Goal: Task Accomplishment & Management: Manage account settings

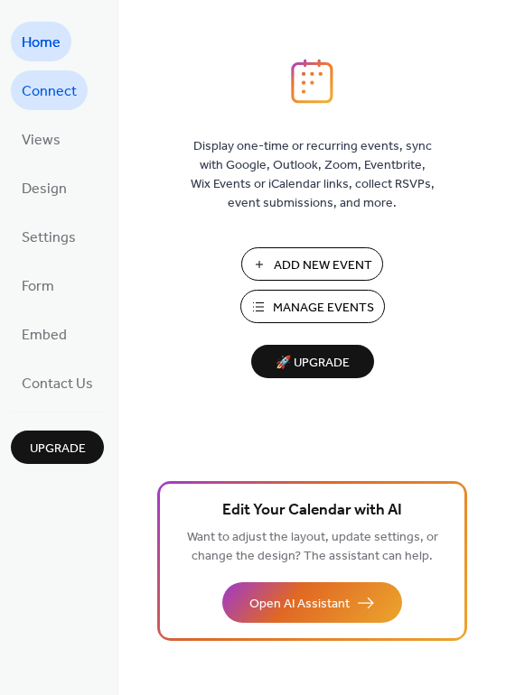
click at [35, 90] on span "Connect" at bounding box center [49, 92] width 55 height 29
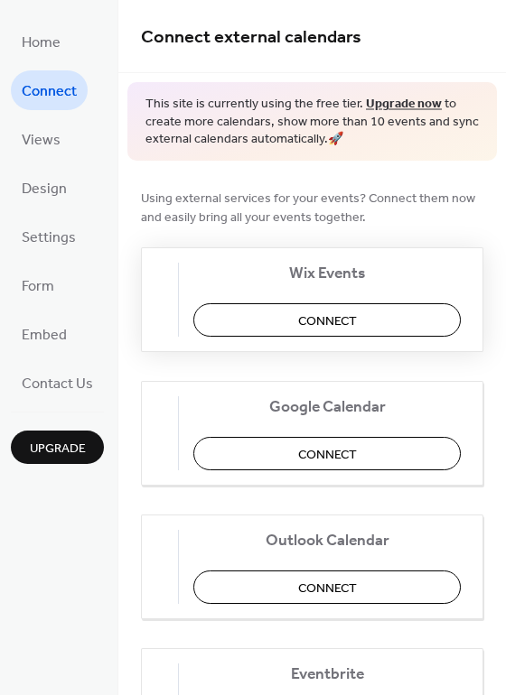
click at [368, 327] on button "Connect" at bounding box center [326, 319] width 267 height 33
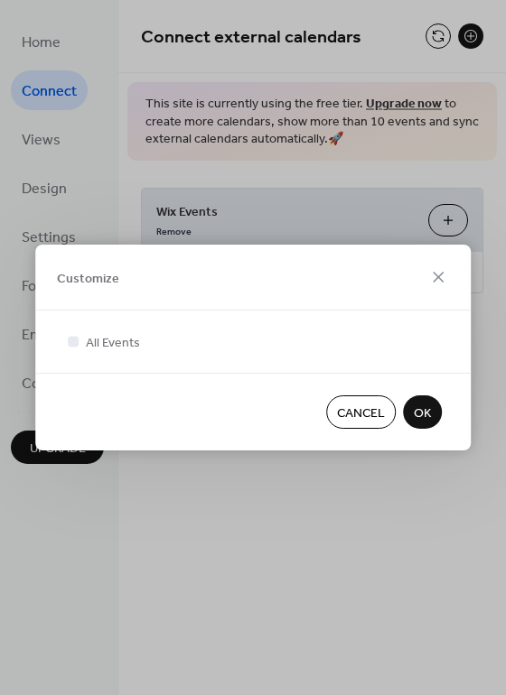
click at [415, 406] on span "OK" at bounding box center [422, 413] width 17 height 19
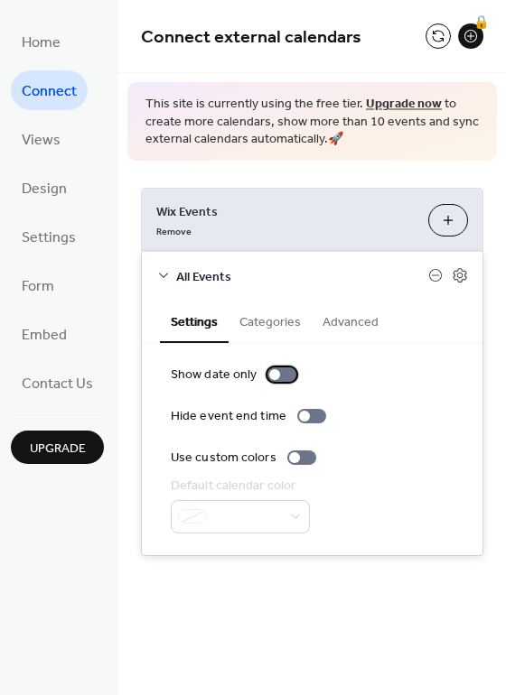
click at [280, 377] on div at bounding box center [281, 374] width 29 height 14
click at [284, 376] on div at bounding box center [289, 374] width 11 height 11
click at [375, 188] on div "**********" at bounding box center [312, 372] width 342 height 368
click at [49, 99] on span "Connect" at bounding box center [49, 92] width 55 height 29
click at [44, 144] on span "Views" at bounding box center [41, 140] width 39 height 29
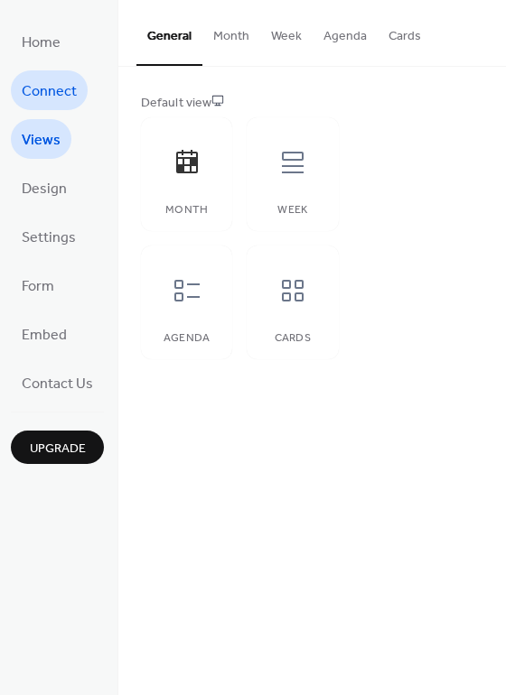
click at [50, 91] on span "Connect" at bounding box center [49, 92] width 55 height 29
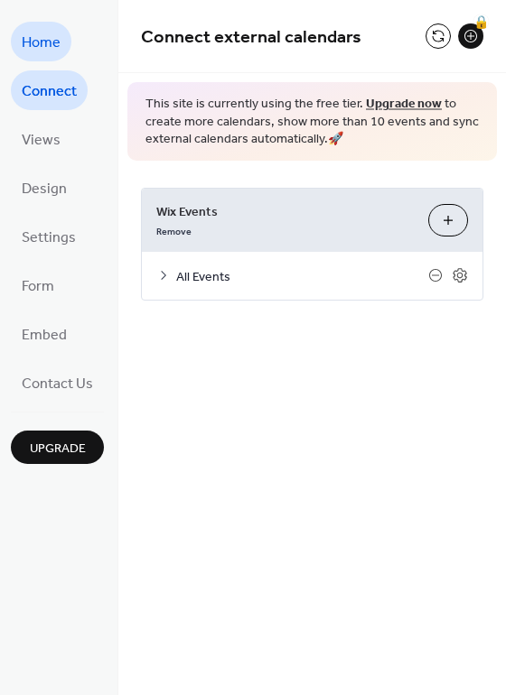
click at [51, 30] on span "Home" at bounding box center [41, 43] width 39 height 29
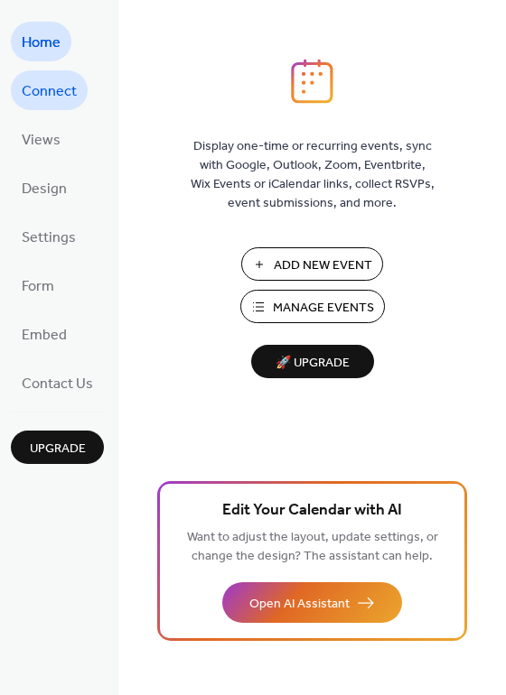
click at [48, 79] on span "Connect" at bounding box center [49, 92] width 55 height 29
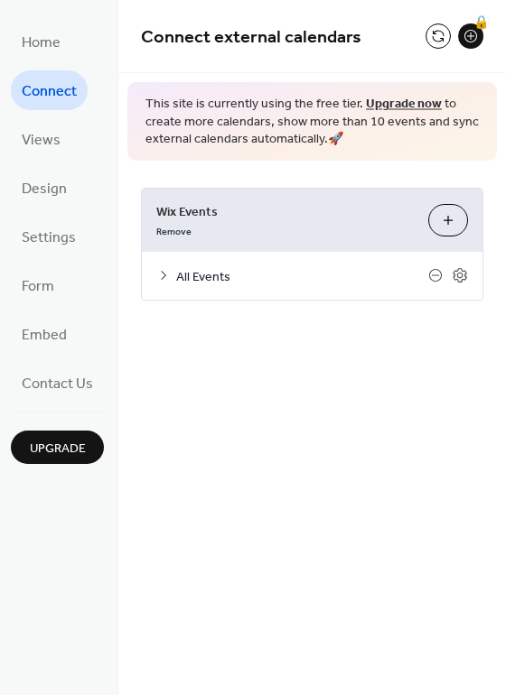
click at [448, 223] on button "Customize" at bounding box center [448, 220] width 40 height 33
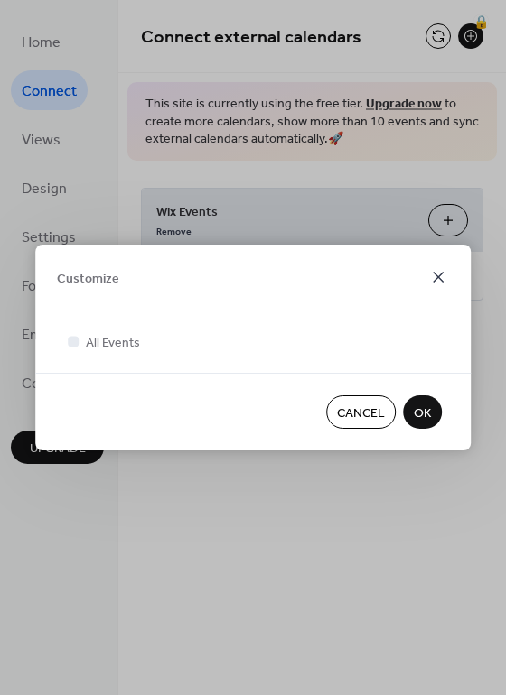
click at [442, 275] on icon at bounding box center [438, 277] width 22 height 22
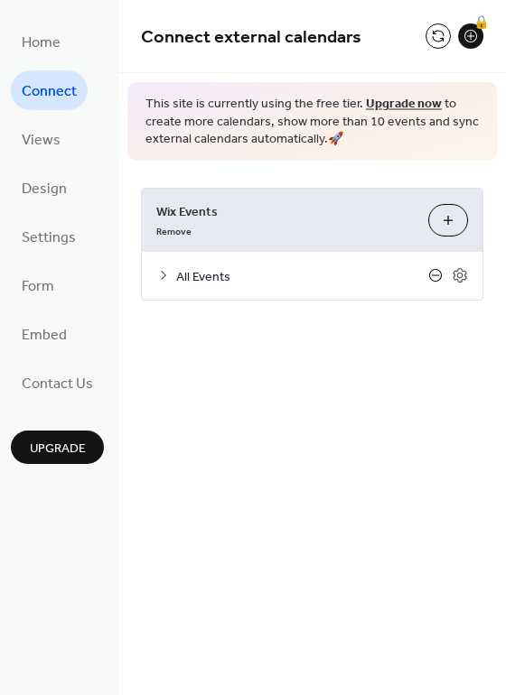
click at [433, 269] on icon at bounding box center [435, 275] width 14 height 14
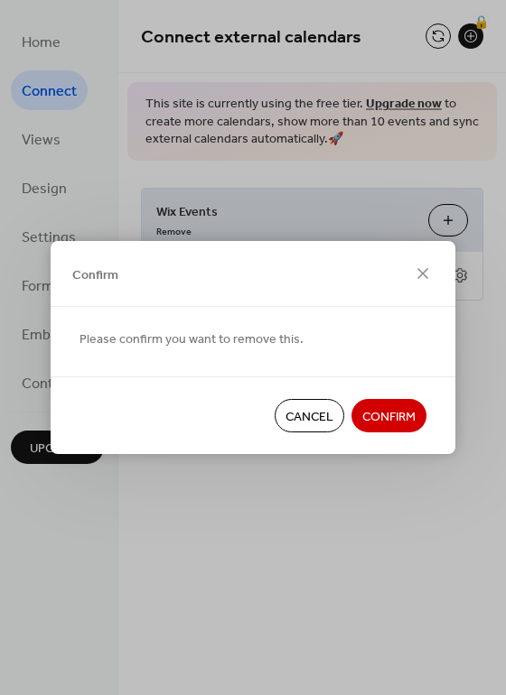
click at [384, 432] on div "Cancel Confirm" at bounding box center [253, 416] width 404 height 78
click at [393, 423] on span "Confirm" at bounding box center [388, 417] width 53 height 19
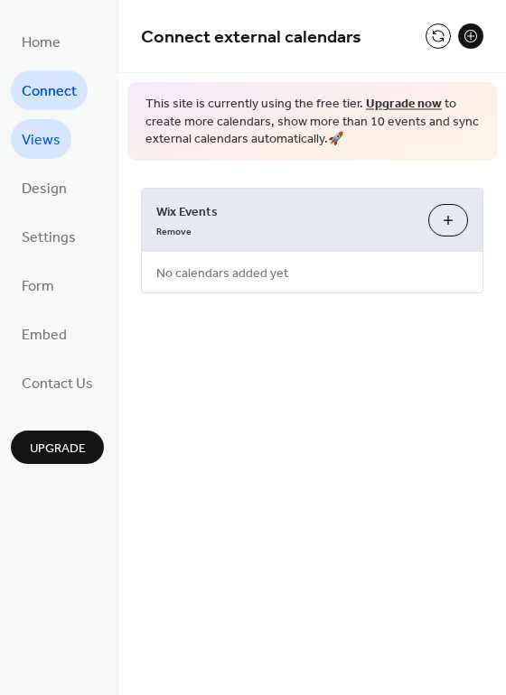
click at [44, 145] on span "Views" at bounding box center [41, 140] width 39 height 29
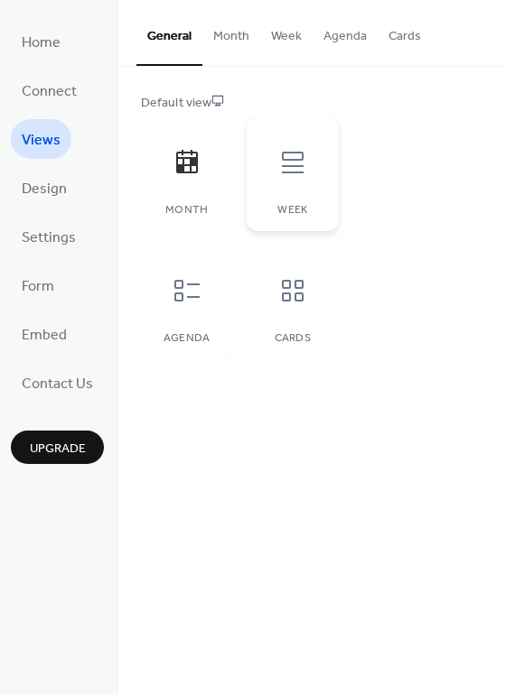
click at [283, 158] on icon at bounding box center [292, 162] width 29 height 29
click at [202, 178] on div at bounding box center [187, 162] width 54 height 54
click at [48, 180] on span "Design" at bounding box center [44, 189] width 45 height 29
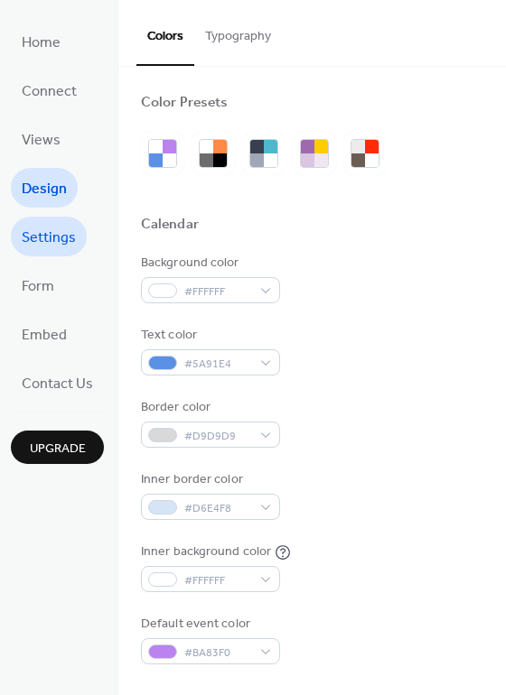
click at [30, 230] on span "Settings" at bounding box center [49, 238] width 54 height 29
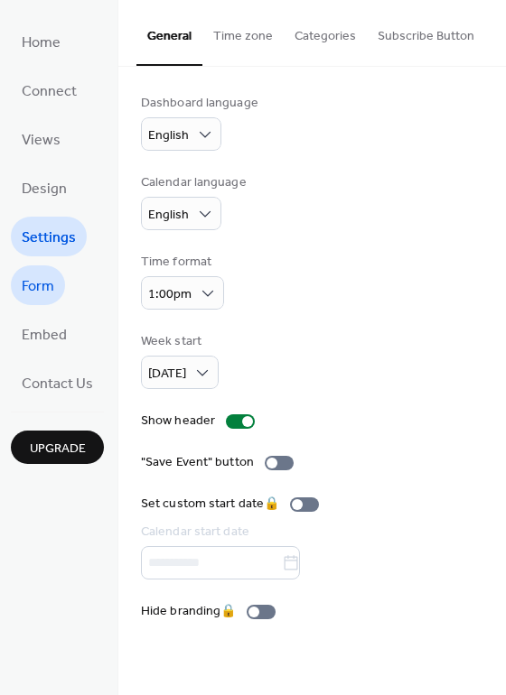
click at [31, 273] on span "Form" at bounding box center [38, 287] width 33 height 29
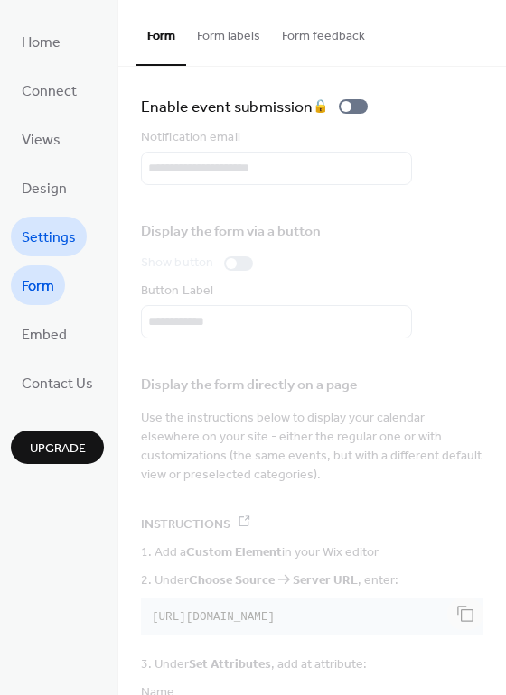
click at [54, 225] on span "Settings" at bounding box center [49, 238] width 54 height 29
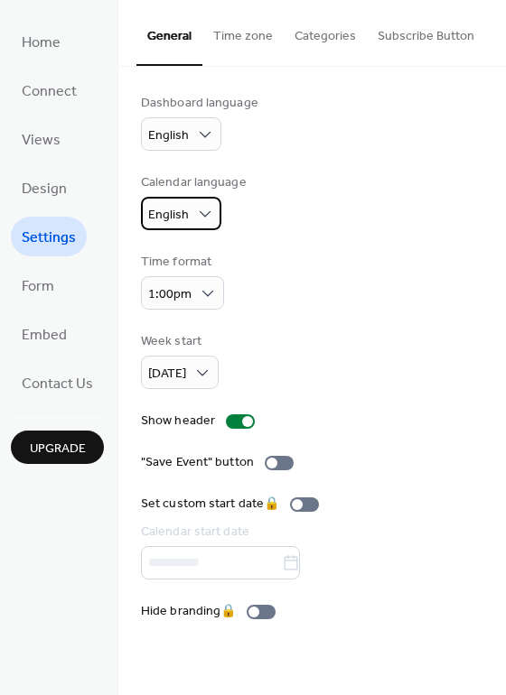
click at [192, 211] on div "English" at bounding box center [181, 213] width 80 height 33
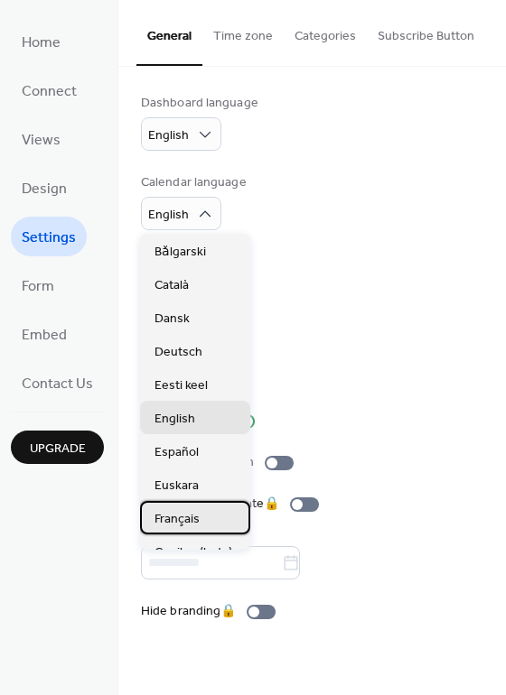
click at [201, 501] on div "Français" at bounding box center [195, 517] width 110 height 33
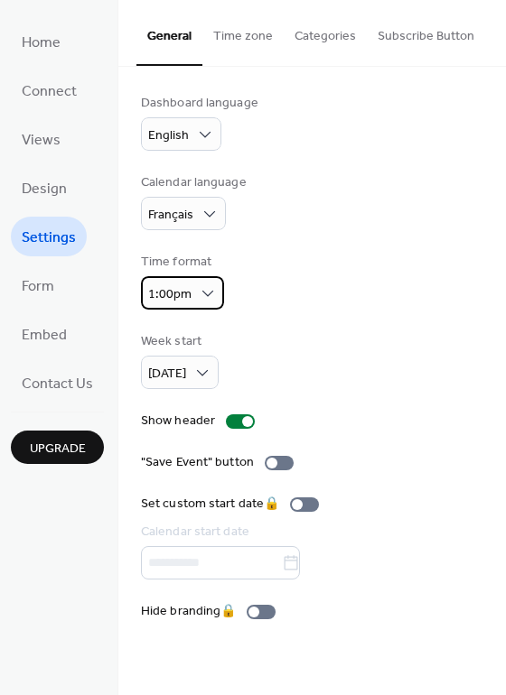
click at [184, 302] on span "1:00pm" at bounding box center [169, 295] width 43 height 24
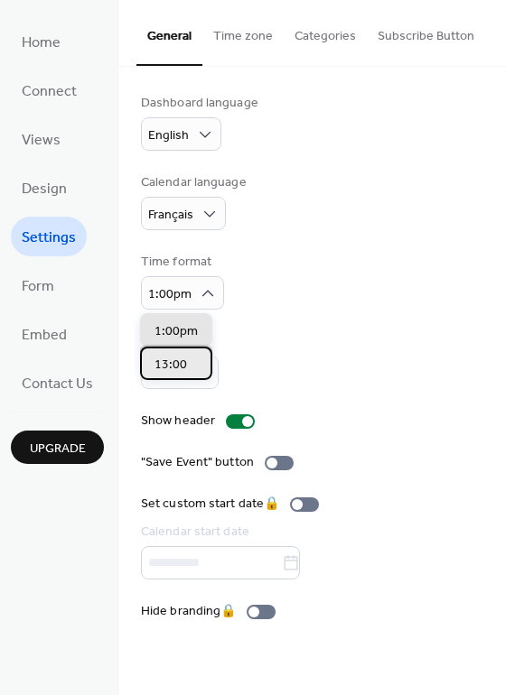
click at [178, 370] on span "13:00" at bounding box center [170, 365] width 33 height 19
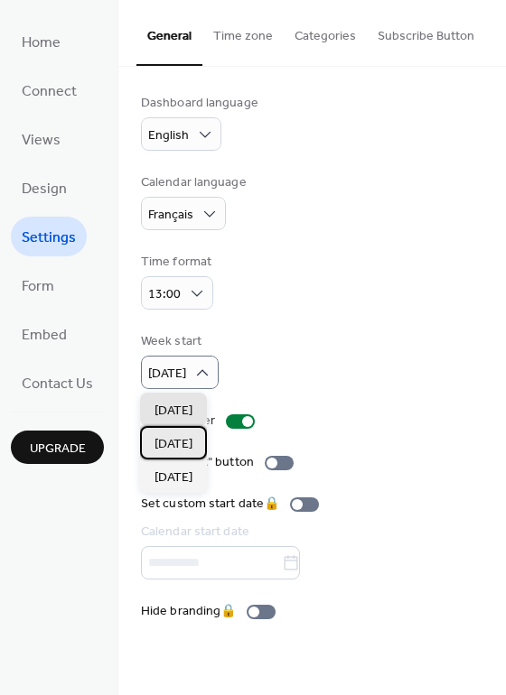
click at [186, 440] on span "Monday" at bounding box center [173, 444] width 38 height 19
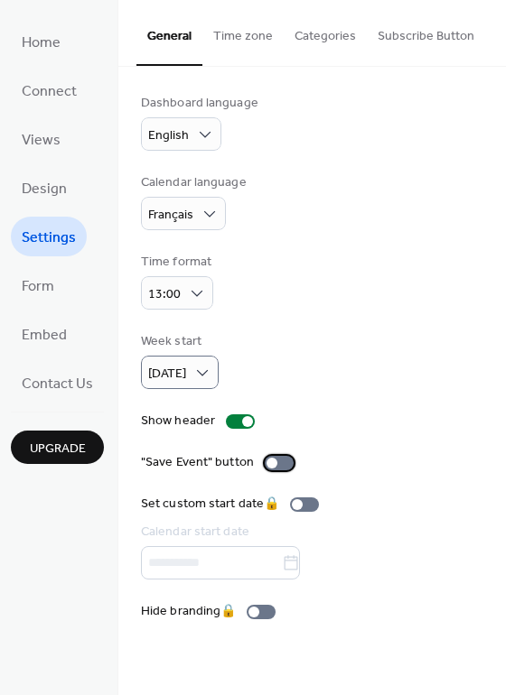
click at [272, 467] on div at bounding box center [279, 463] width 29 height 14
click at [234, 48] on button "Time zone" at bounding box center [242, 32] width 81 height 64
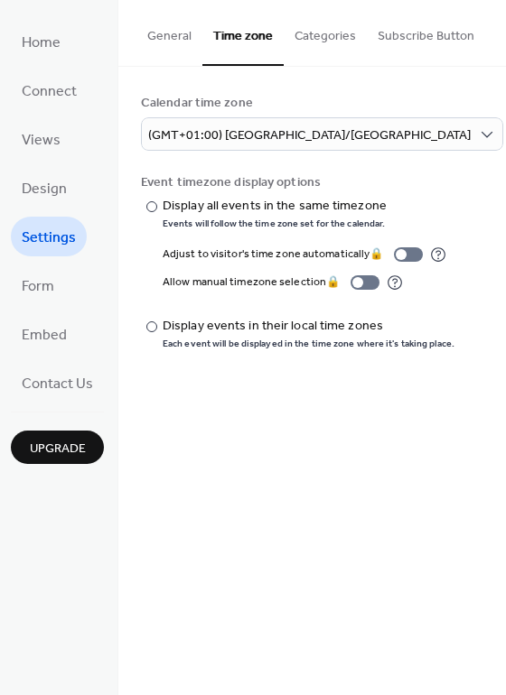
click at [315, 26] on button "Categories" at bounding box center [325, 32] width 83 height 64
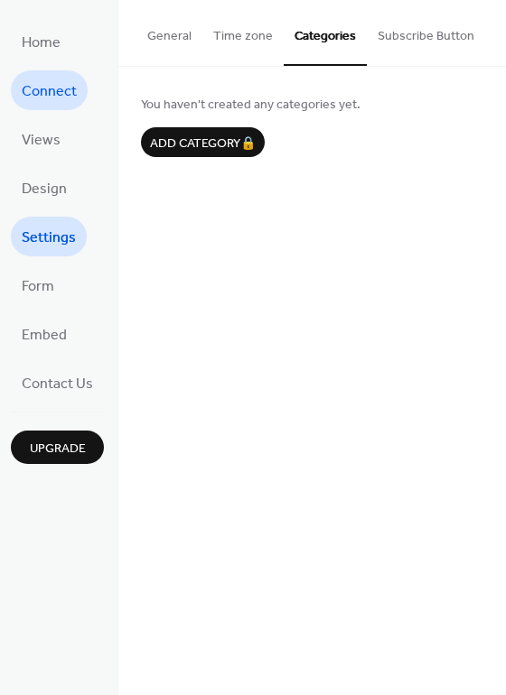
click at [60, 104] on span "Connect" at bounding box center [49, 92] width 55 height 29
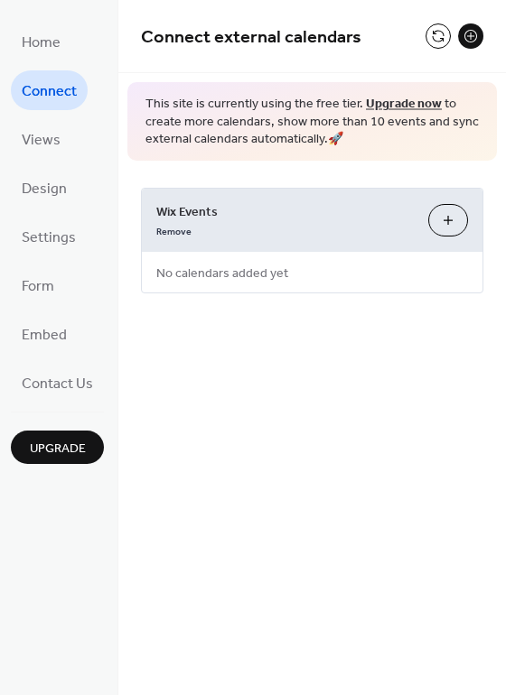
click at [470, 34] on button at bounding box center [470, 35] width 25 height 25
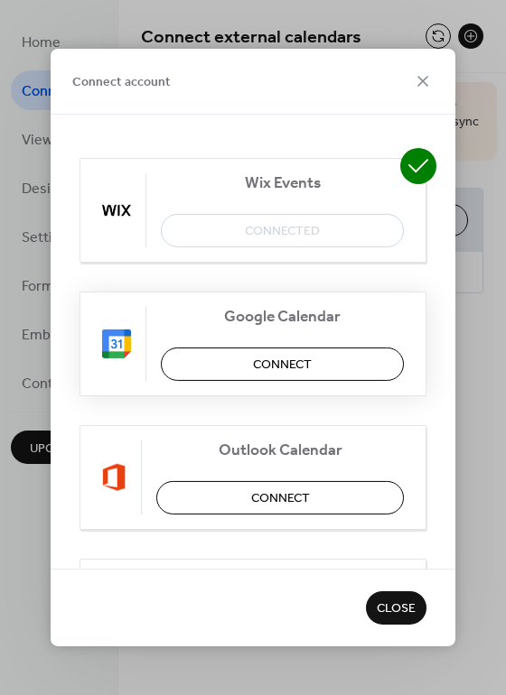
click at [302, 368] on span "Connect" at bounding box center [282, 365] width 59 height 19
click at [319, 364] on div "Google Calendar Connect" at bounding box center [252, 344] width 347 height 105
click at [322, 349] on div "Google Calendar Connect" at bounding box center [252, 344] width 347 height 105
drag, startPoint x: 386, startPoint y: 590, endPoint x: 395, endPoint y: 600, distance: 14.0
click at [395, 600] on span "Close" at bounding box center [396, 609] width 39 height 19
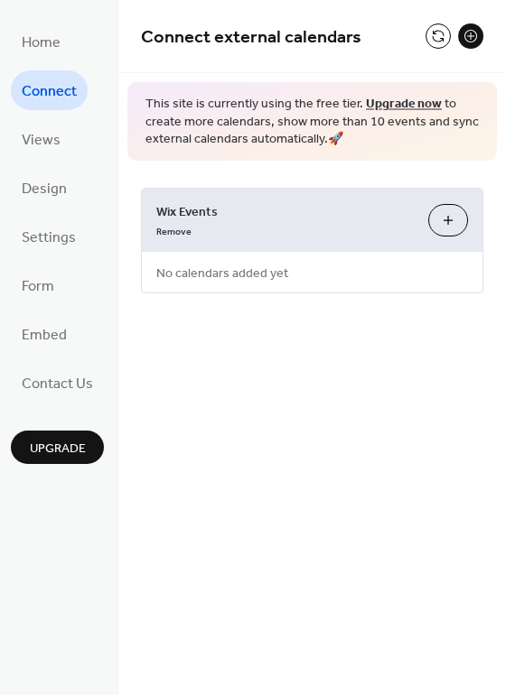
click at [466, 35] on button at bounding box center [470, 35] width 25 height 25
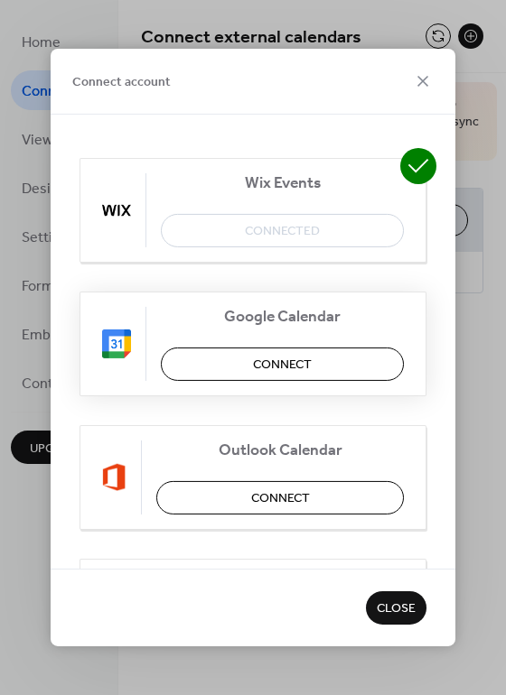
click at [274, 358] on span "Connect" at bounding box center [282, 365] width 59 height 19
click at [313, 215] on div "Wix Events Connected" at bounding box center [252, 210] width 347 height 105
click at [423, 82] on icon at bounding box center [422, 81] width 11 height 11
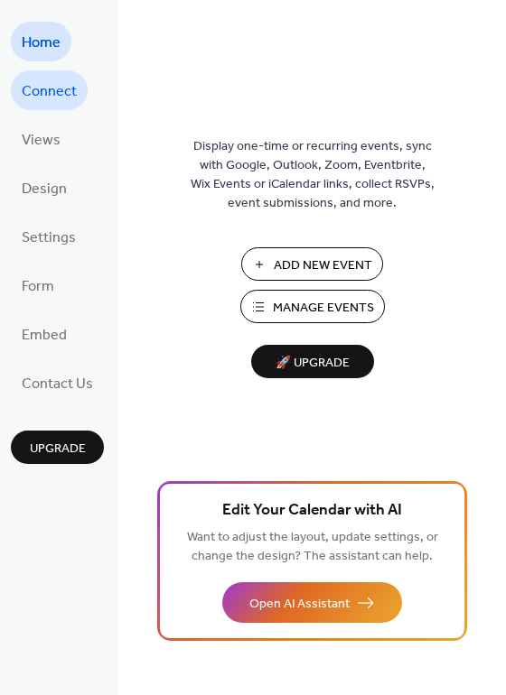
click at [41, 83] on span "Connect" at bounding box center [49, 92] width 55 height 29
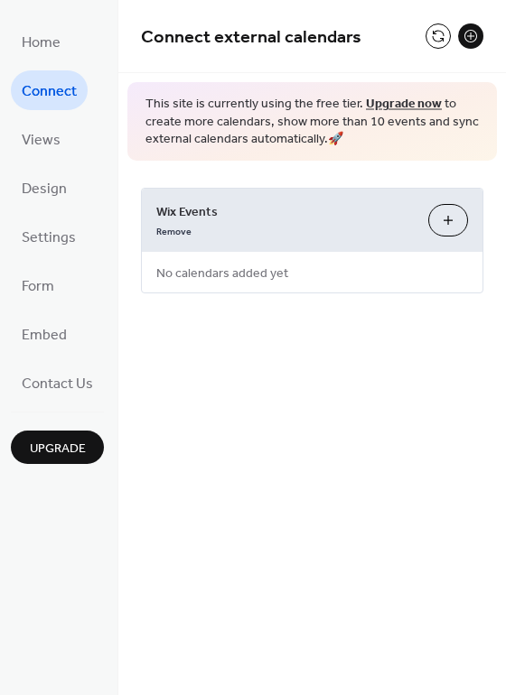
click at [294, 211] on span "Wix Events" at bounding box center [284, 211] width 257 height 19
click at [167, 228] on link "Remove" at bounding box center [173, 229] width 35 height 19
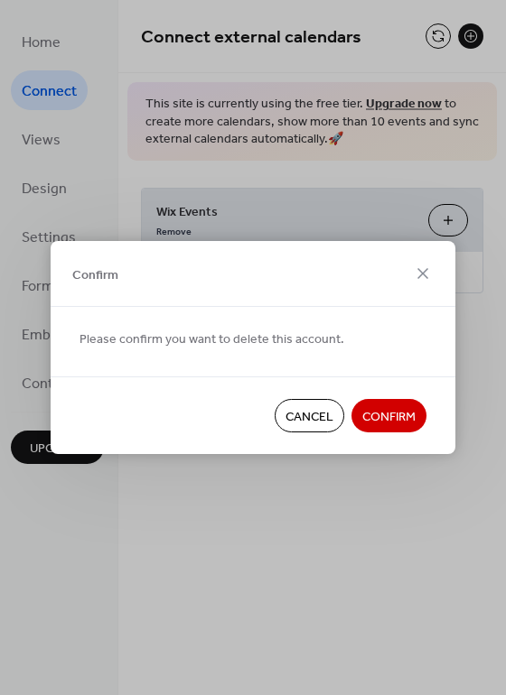
click at [399, 421] on span "Confirm" at bounding box center [388, 417] width 53 height 19
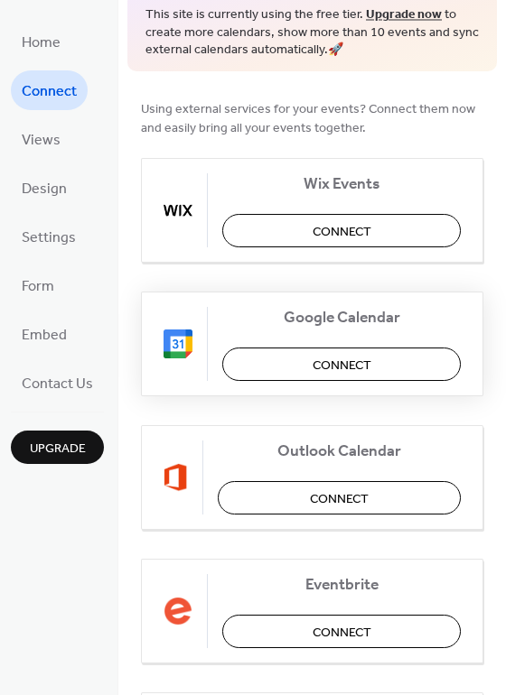
scroll to position [97, 0]
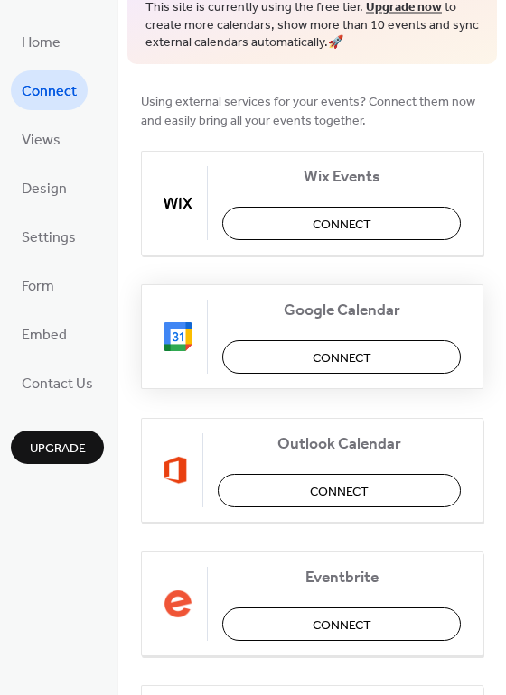
click at [364, 360] on span "Connect" at bounding box center [341, 358] width 59 height 19
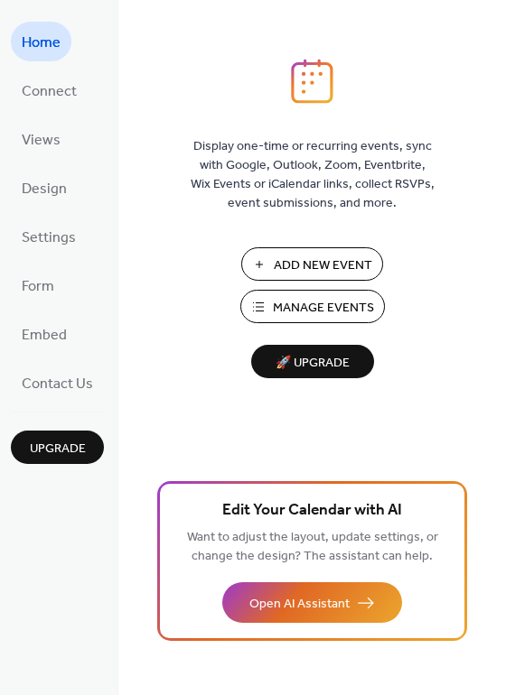
drag, startPoint x: 358, startPoint y: 191, endPoint x: 409, endPoint y: 134, distance: 76.8
click at [409, 137] on span "Display one-time or recurring events, sync with Google, Outlook, Zoom, Eventbri…" at bounding box center [313, 175] width 244 height 76
click at [334, 256] on span "Add New Event" at bounding box center [323, 265] width 98 height 19
click at [54, 106] on span "Connect" at bounding box center [49, 92] width 55 height 29
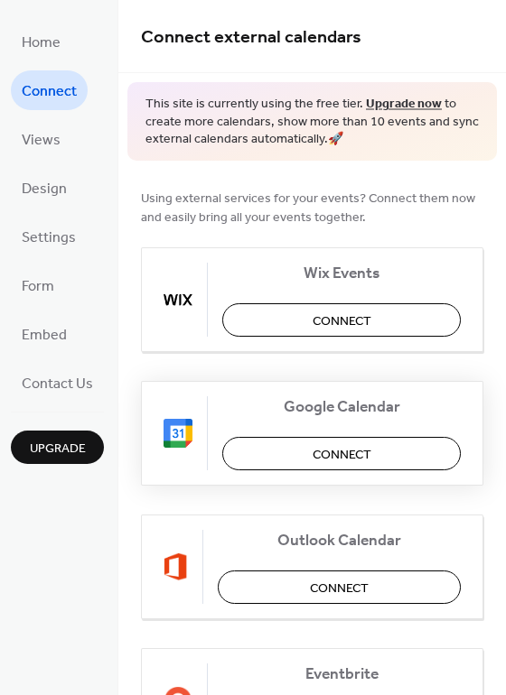
click at [329, 460] on span "Connect" at bounding box center [341, 454] width 59 height 19
click at [31, 293] on span "Form" at bounding box center [38, 287] width 33 height 29
